Goal: Transaction & Acquisition: Purchase product/service

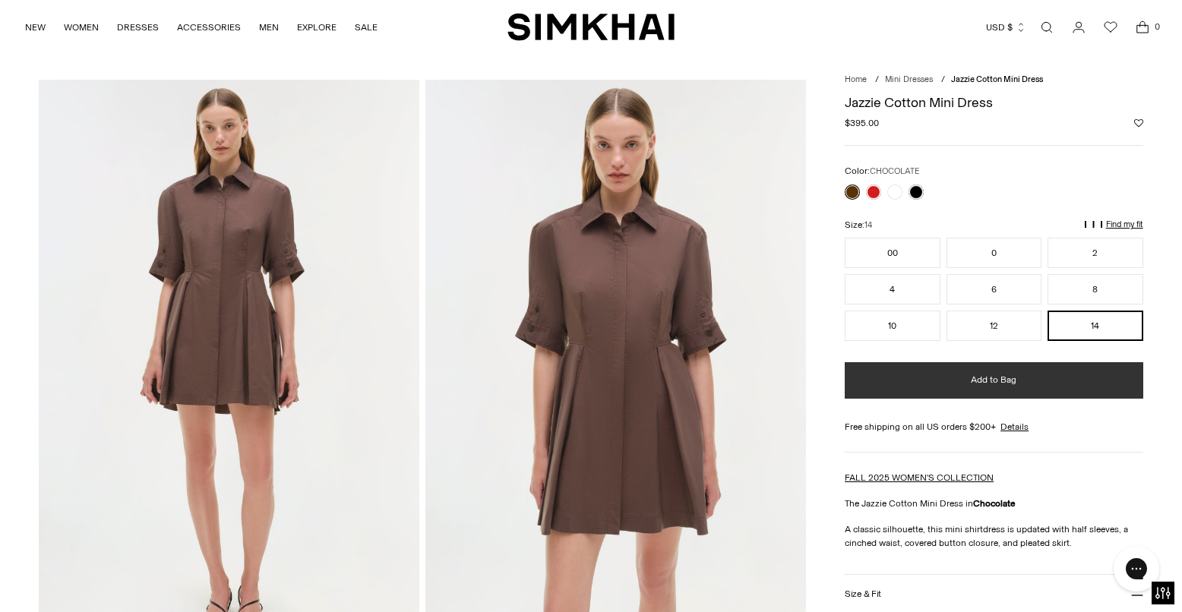
click at [981, 377] on span "Add to Bag" at bounding box center [994, 380] width 46 height 13
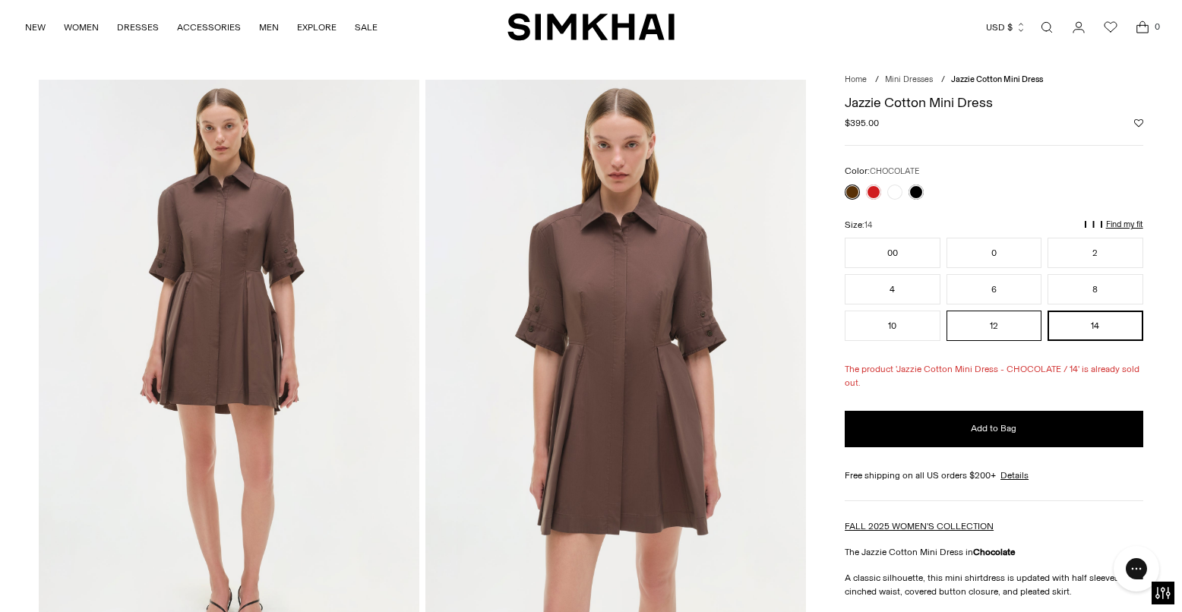
click at [997, 325] on button "12" at bounding box center [994, 326] width 96 height 30
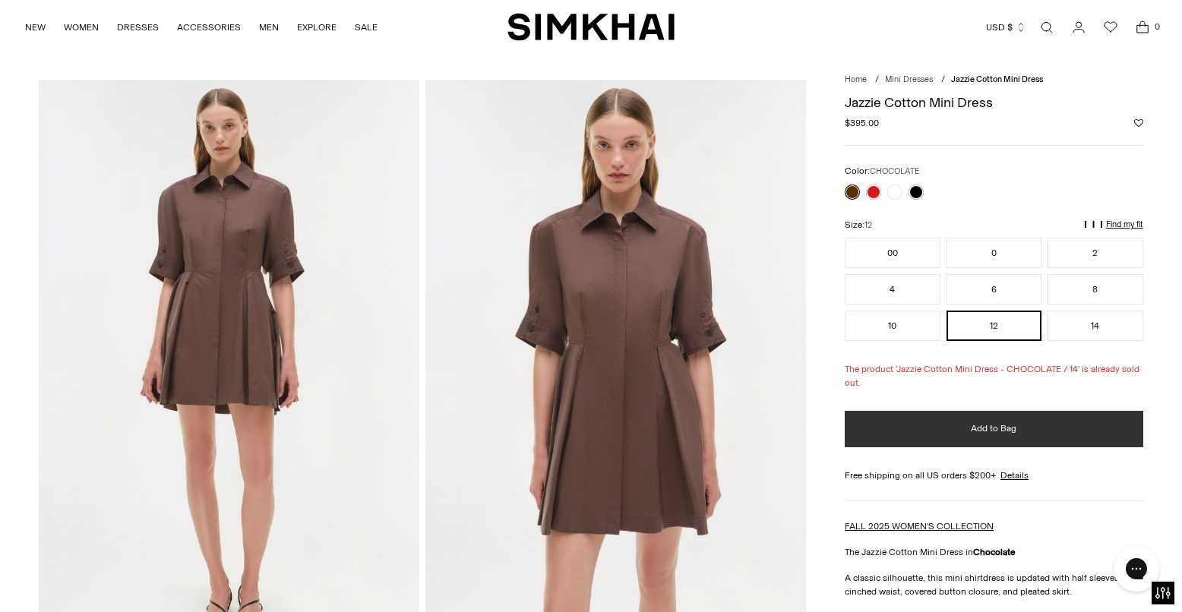
click at [997, 430] on span "Add to Bag" at bounding box center [994, 428] width 46 height 13
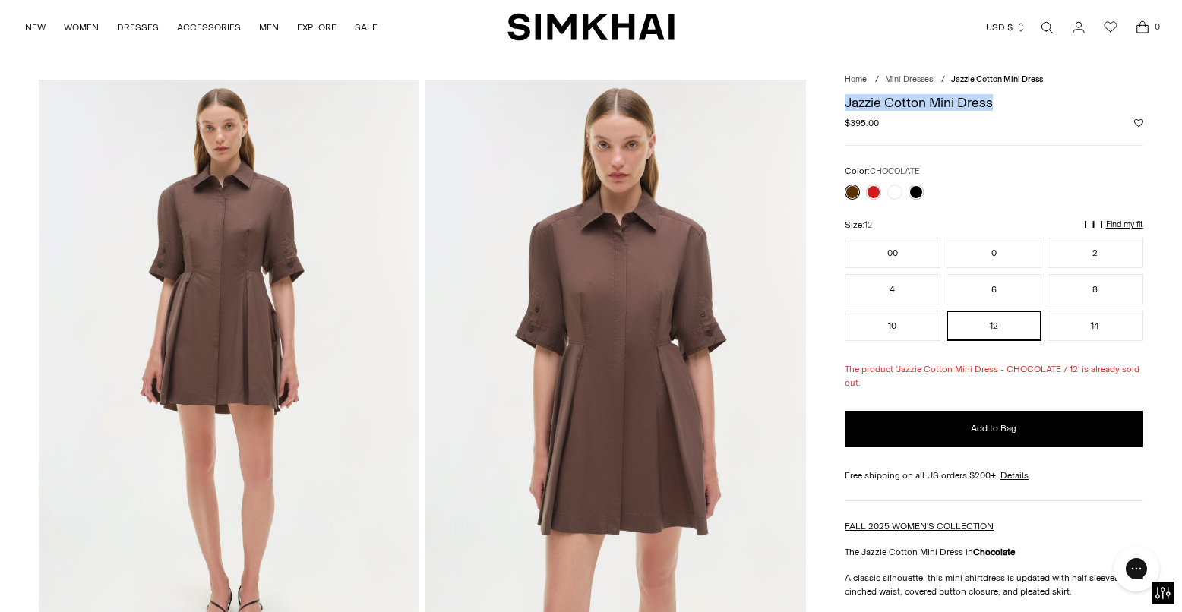
drag, startPoint x: 1009, startPoint y: 104, endPoint x: 846, endPoint y: 104, distance: 162.5
click at [845, 104] on h1 "Jazzie Cotton Mini Dress" at bounding box center [994, 103] width 298 height 14
copy h1 "Jazzie Cotton Mini Dress"
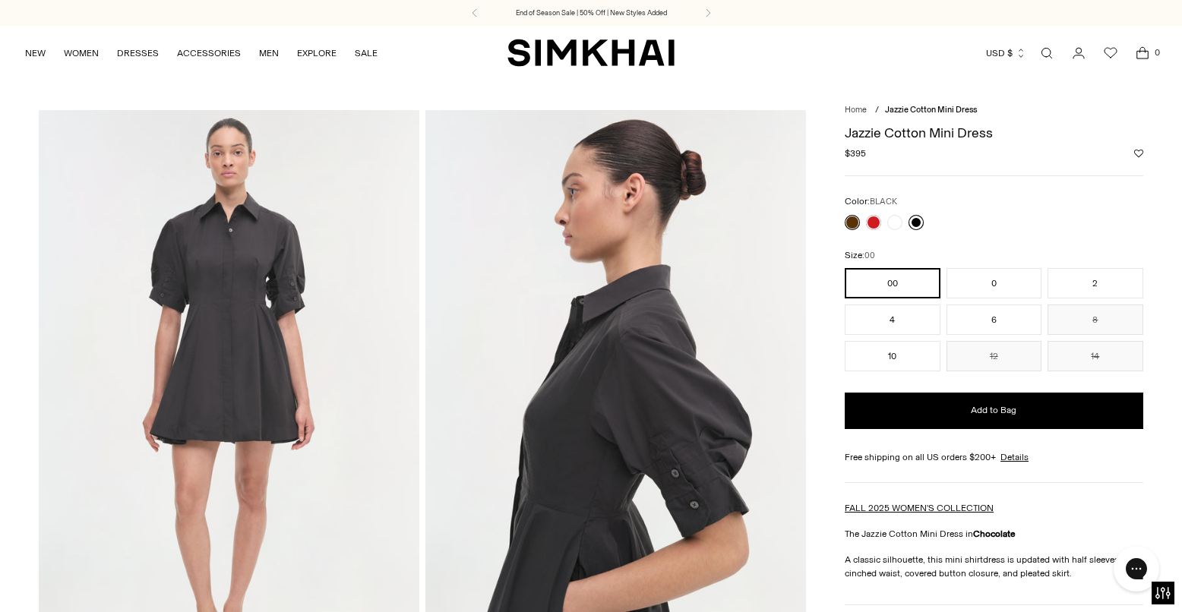
click at [918, 226] on link at bounding box center [915, 222] width 15 height 15
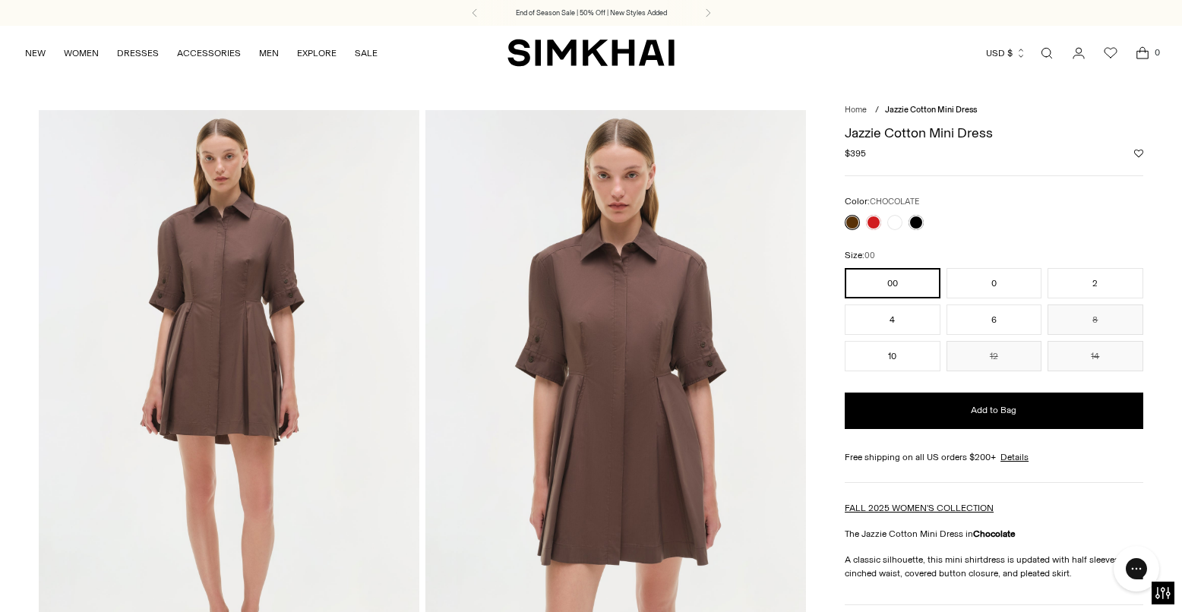
click at [853, 227] on link at bounding box center [852, 222] width 15 height 15
